Goal: Answer question/provide support

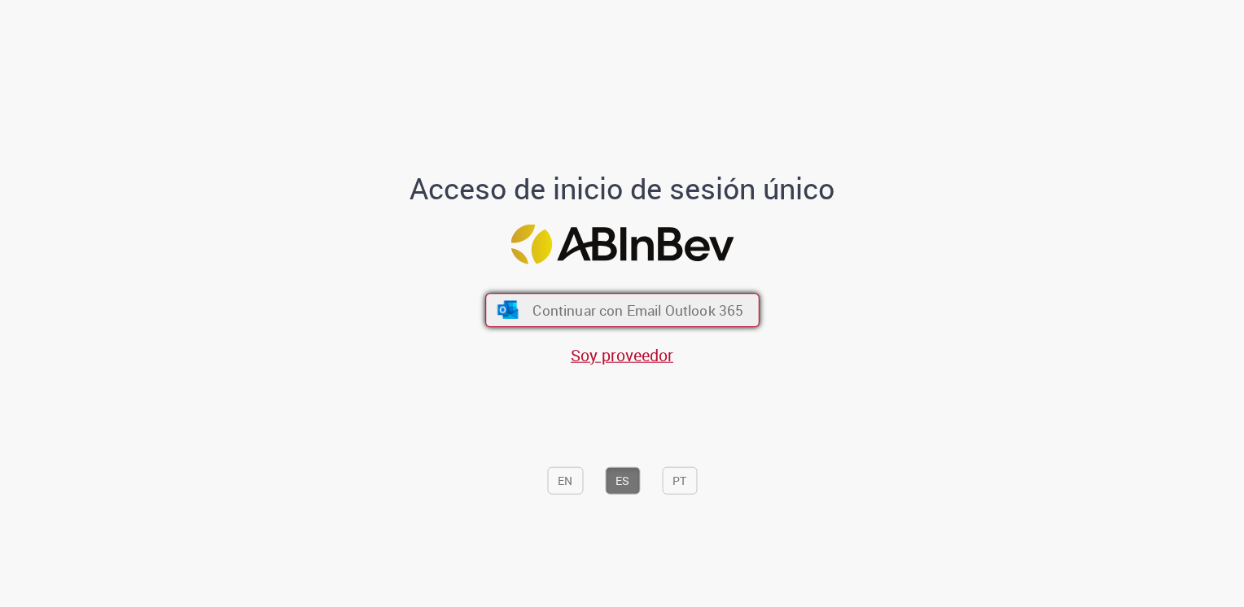
click at [575, 298] on button "Continuar con Email Outlook 365" at bounding box center [622, 310] width 274 height 34
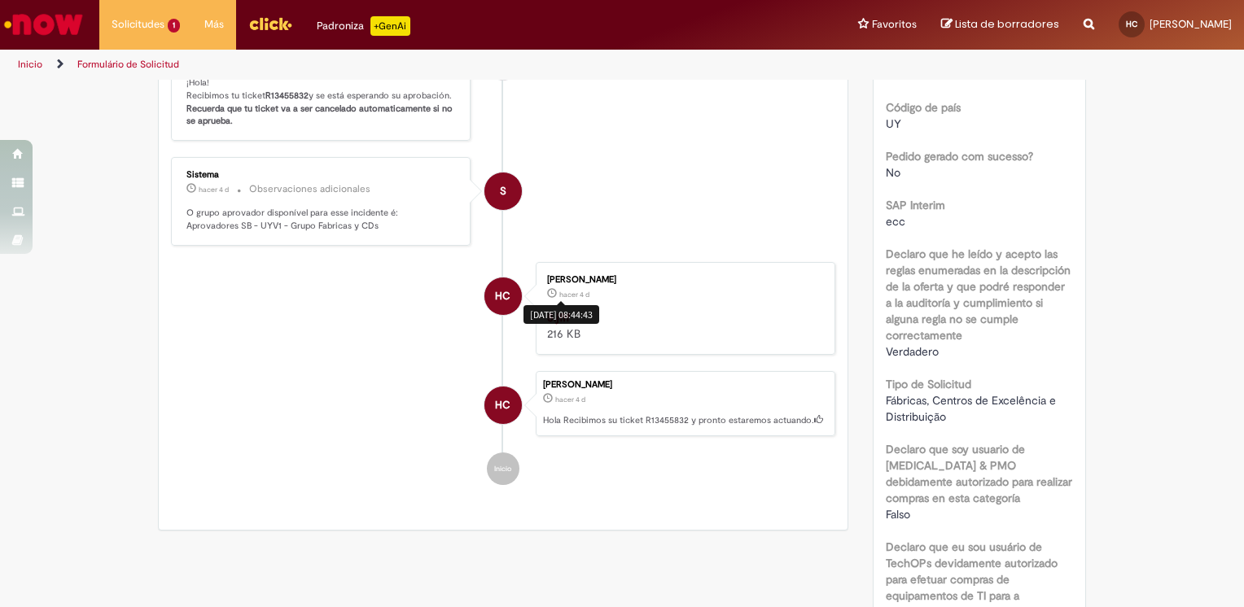
scroll to position [570, 0]
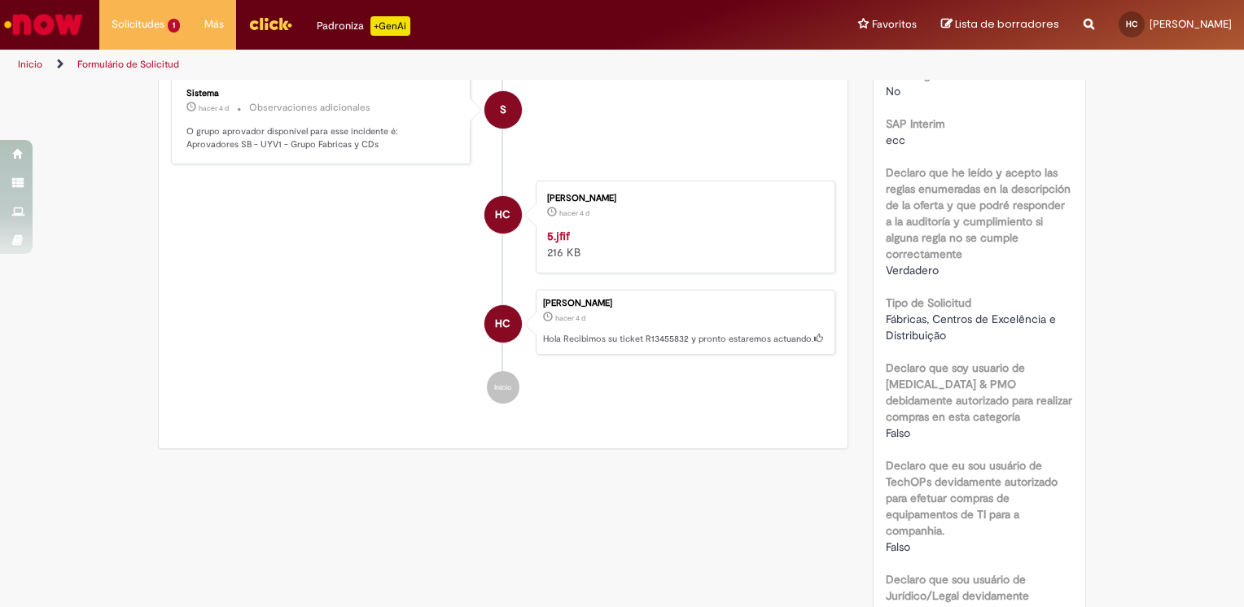
click at [664, 228] on img "Historial de tickets" at bounding box center [682, 228] width 271 height 0
click at [651, 228] on img "Historial de tickets" at bounding box center [682, 228] width 271 height 0
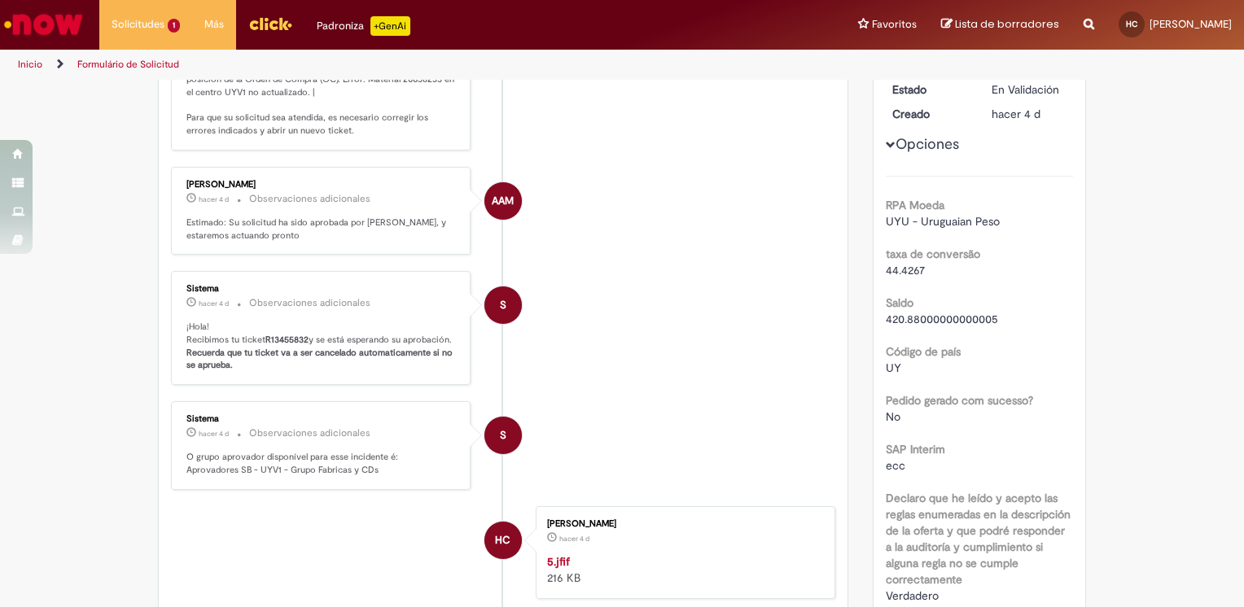
scroll to position [0, 0]
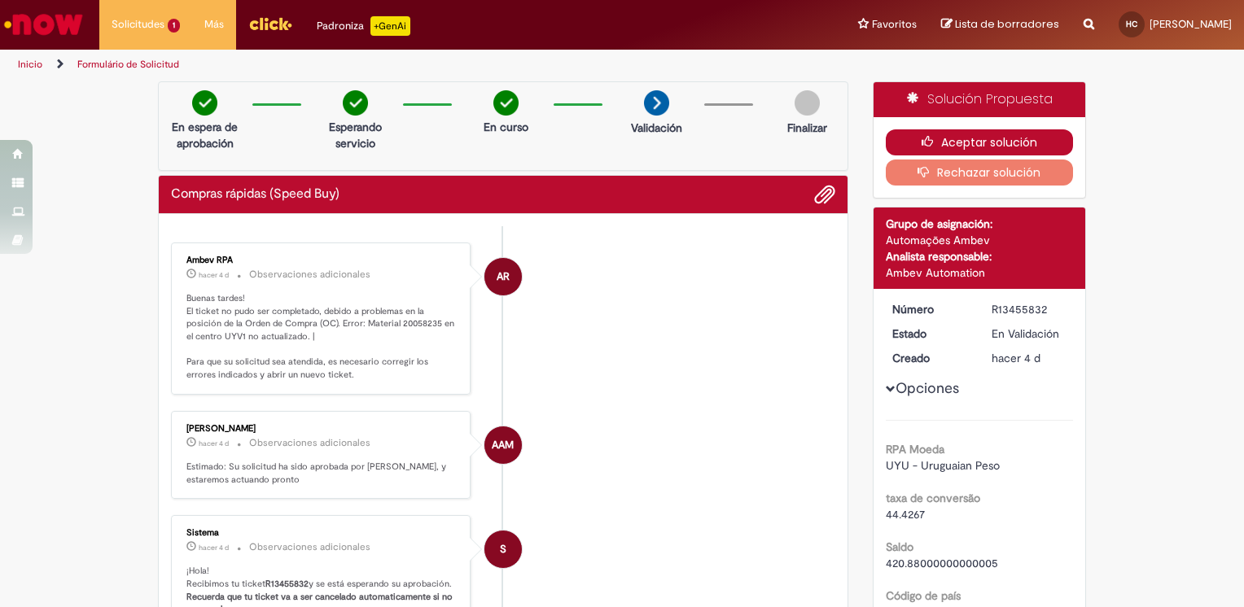
click at [964, 137] on button "Aceptar solución" at bounding box center [980, 142] width 188 height 26
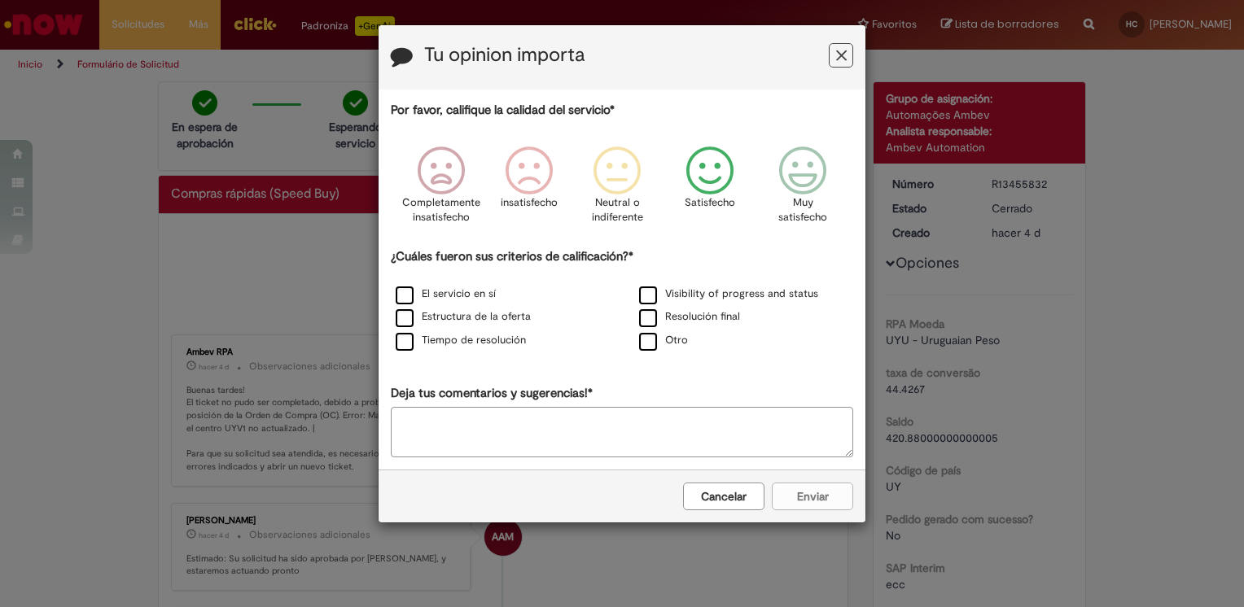
click at [729, 168] on icon "Feedback" at bounding box center [710, 171] width 61 height 49
click at [440, 289] on label "El servicio en sí" at bounding box center [446, 293] width 100 height 15
click at [814, 501] on button "Enviar" at bounding box center [812, 497] width 81 height 28
